Goal: Information Seeking & Learning: Learn about a topic

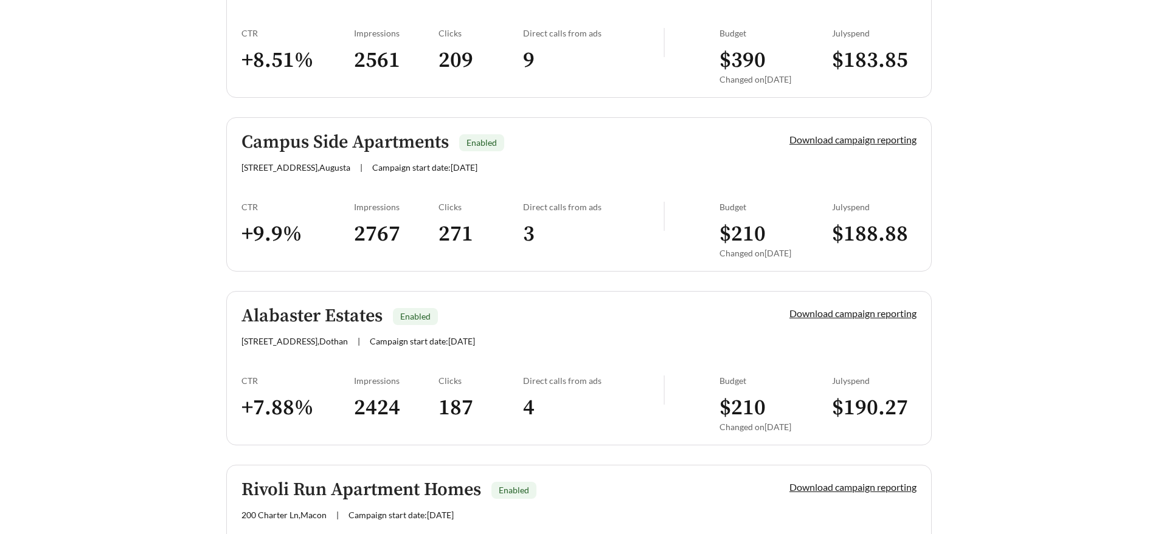
scroll to position [770, 0]
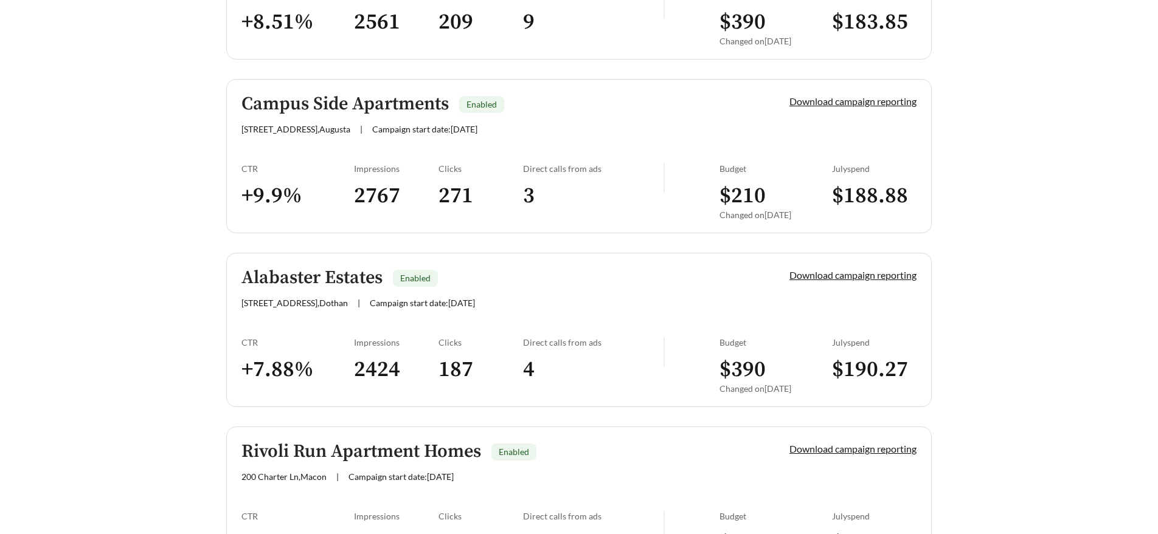
click at [376, 113] on h5 "Campus Side Apartments" at bounding box center [344, 104] width 207 height 20
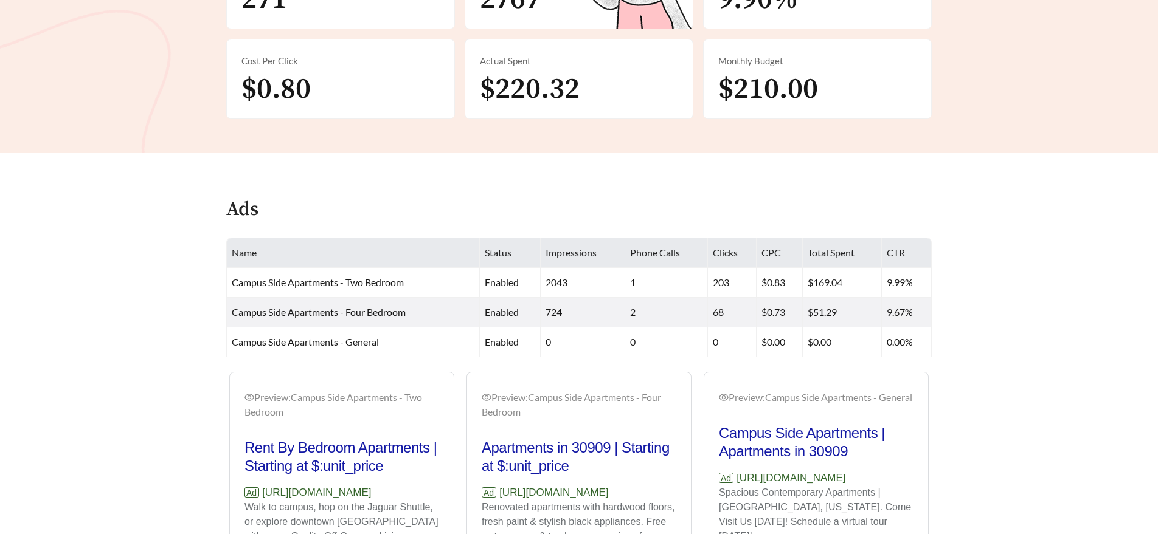
scroll to position [415, 0]
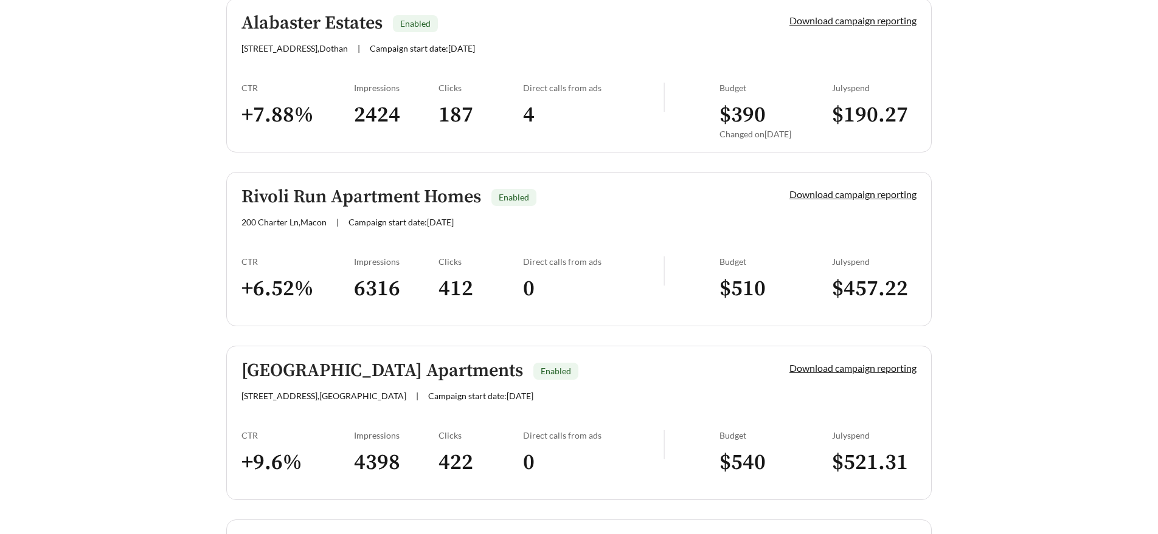
scroll to position [1025, 0]
click at [364, 195] on h5 "Rivoli Run Apartment Homes" at bounding box center [361, 197] width 240 height 20
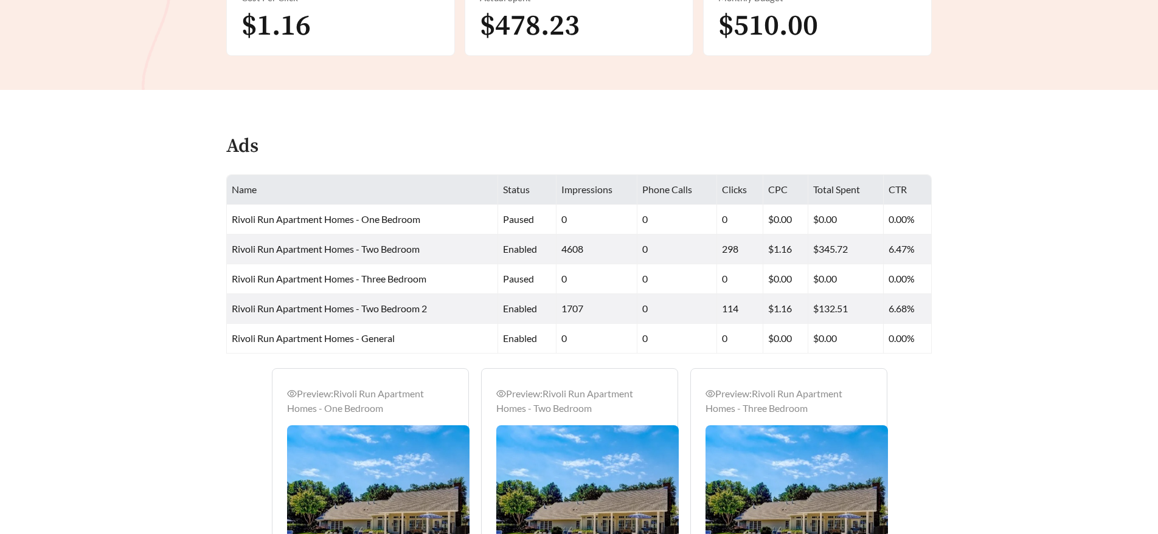
scroll to position [593, 0]
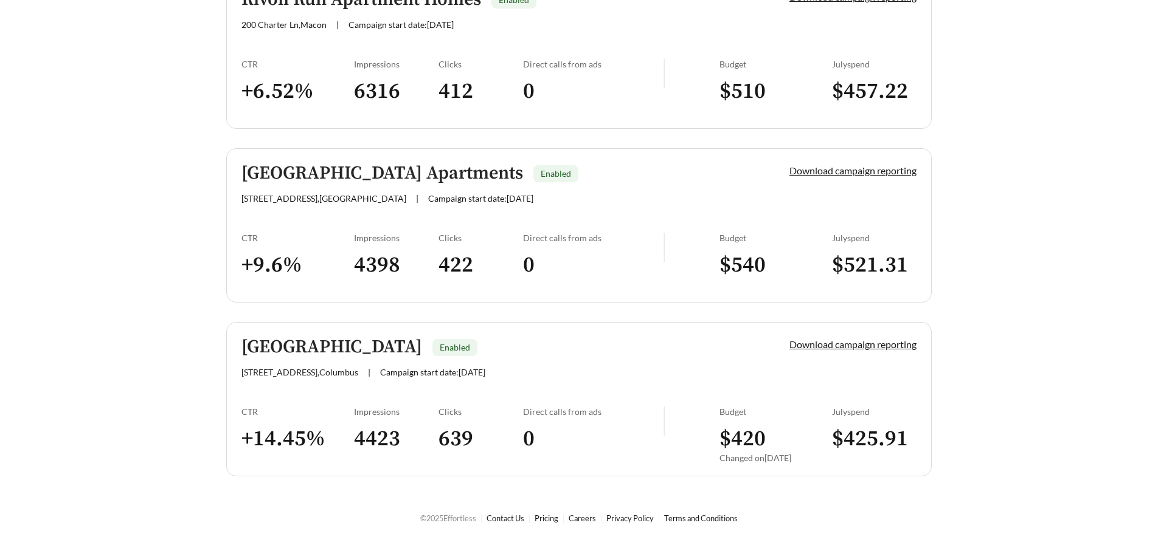
scroll to position [1228, 0]
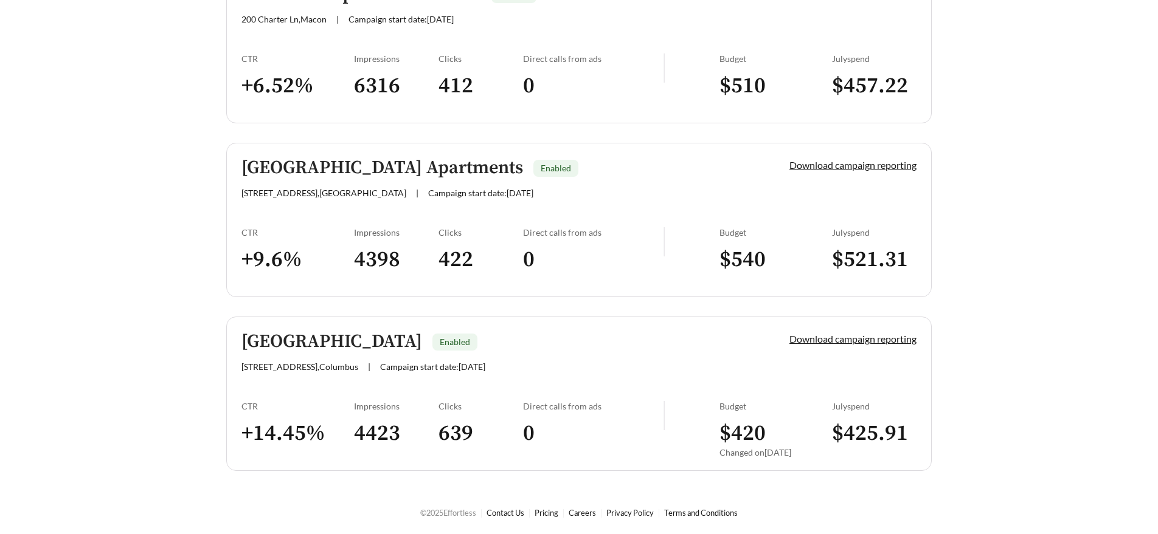
click at [343, 169] on h5 "[GEOGRAPHIC_DATA] Apartments" at bounding box center [382, 168] width 282 height 20
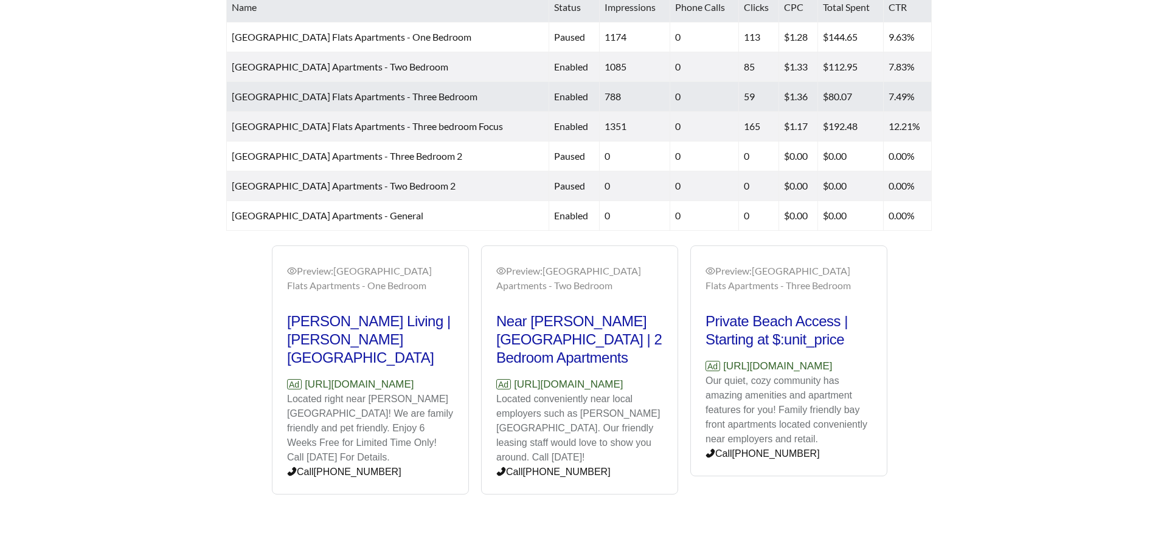
scroll to position [567, 0]
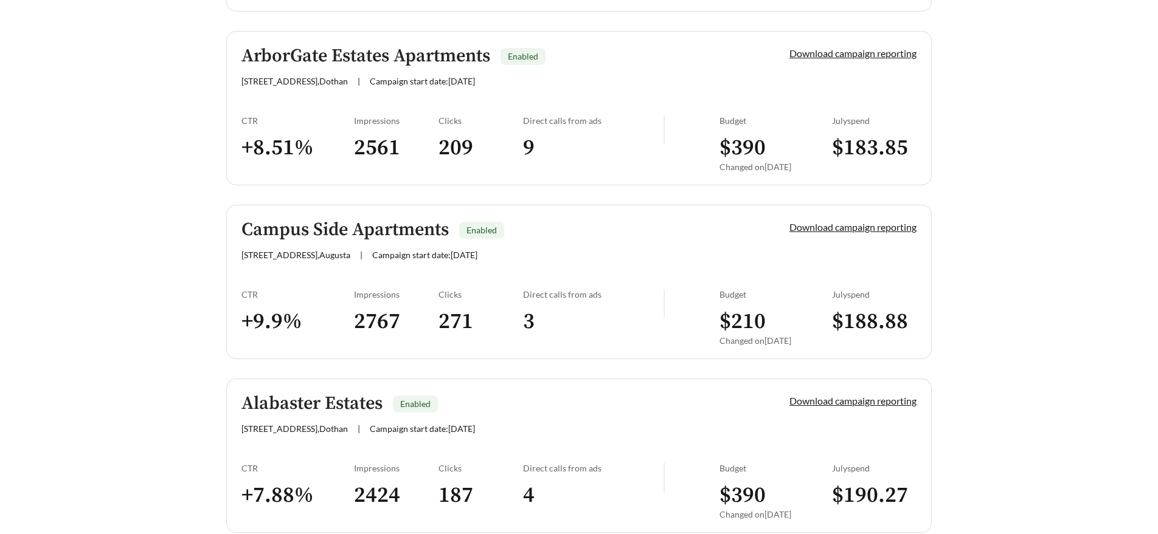
scroll to position [715, 0]
